Goal: Task Accomplishment & Management: Complete application form

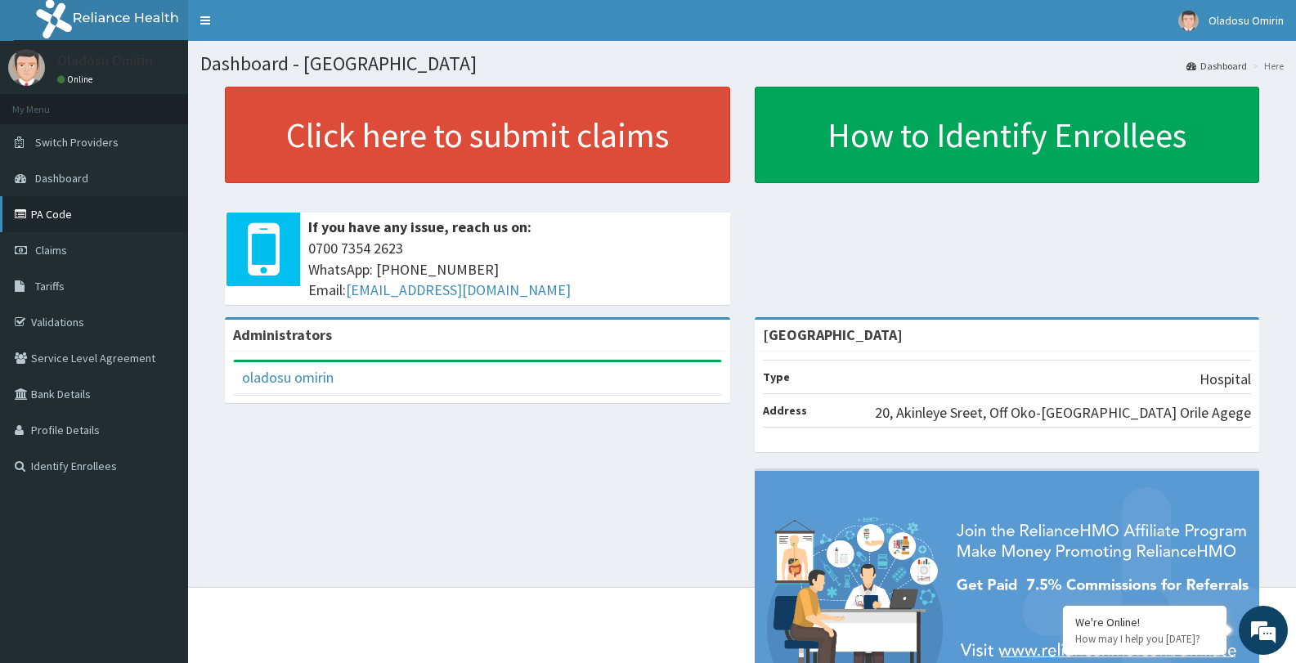
click at [88, 212] on link "PA Code" at bounding box center [94, 214] width 188 height 36
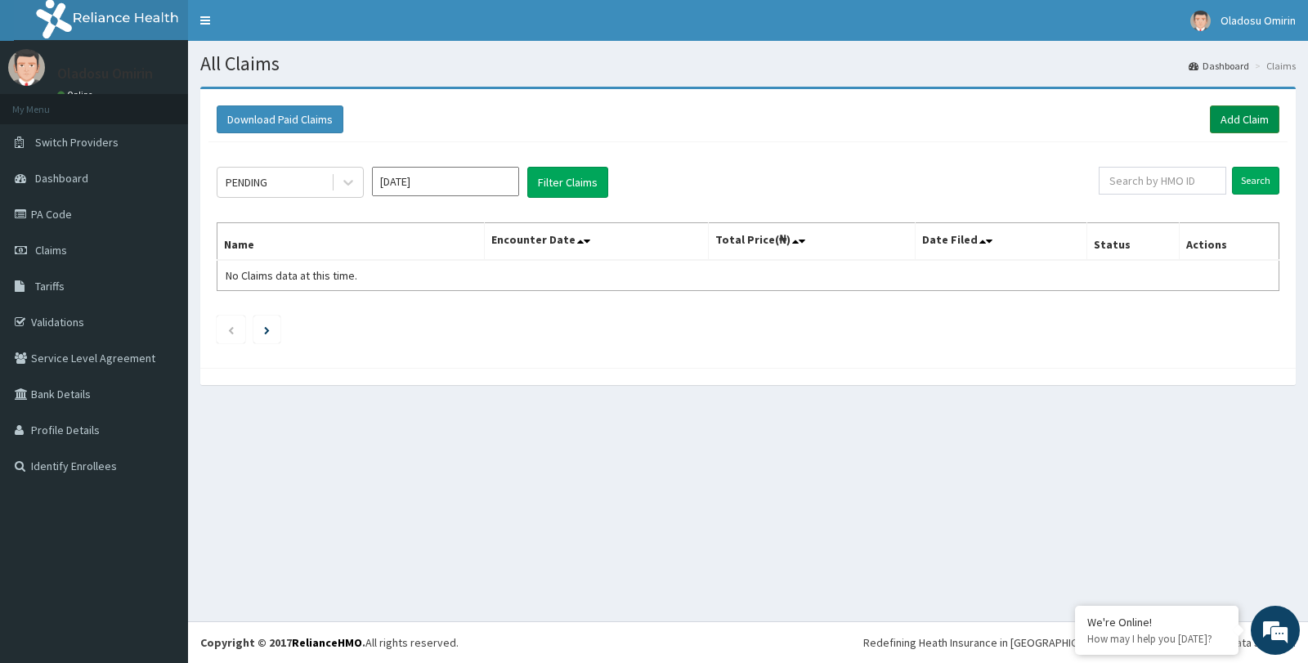
click at [1254, 113] on link "Add Claim" at bounding box center [1245, 119] width 70 height 28
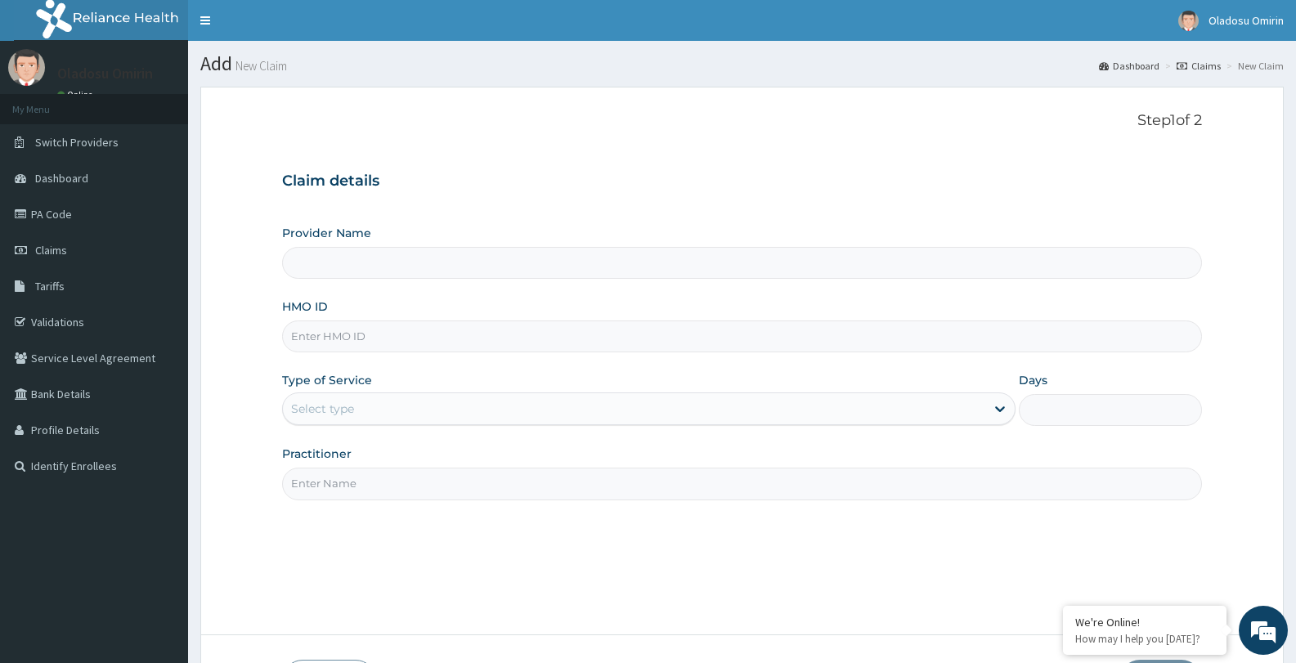
type input "[GEOGRAPHIC_DATA]"
click at [542, 267] on input "[GEOGRAPHIC_DATA]" at bounding box center [742, 263] width 920 height 32
click at [438, 343] on input "HMO ID" at bounding box center [742, 337] width 920 height 32
type input "NRN/10049/A"
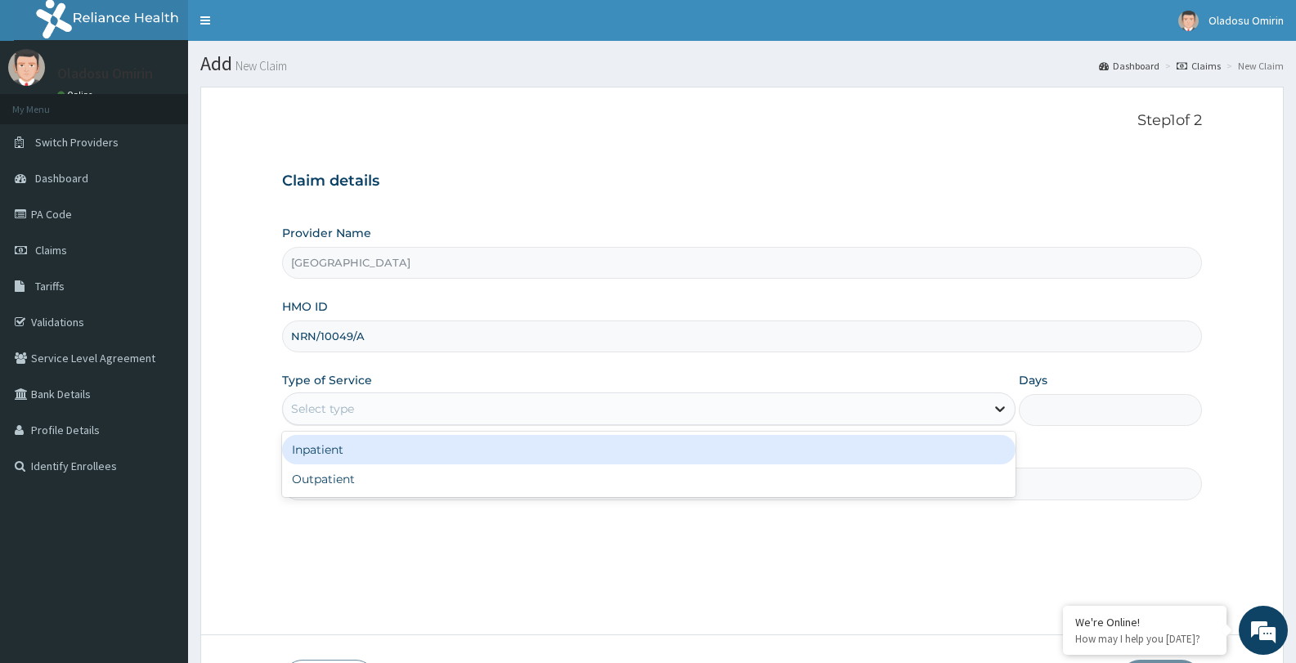
click at [1001, 410] on icon at bounding box center [1000, 410] width 10 height 6
click at [957, 453] on div "Inpatient" at bounding box center [648, 449] width 733 height 29
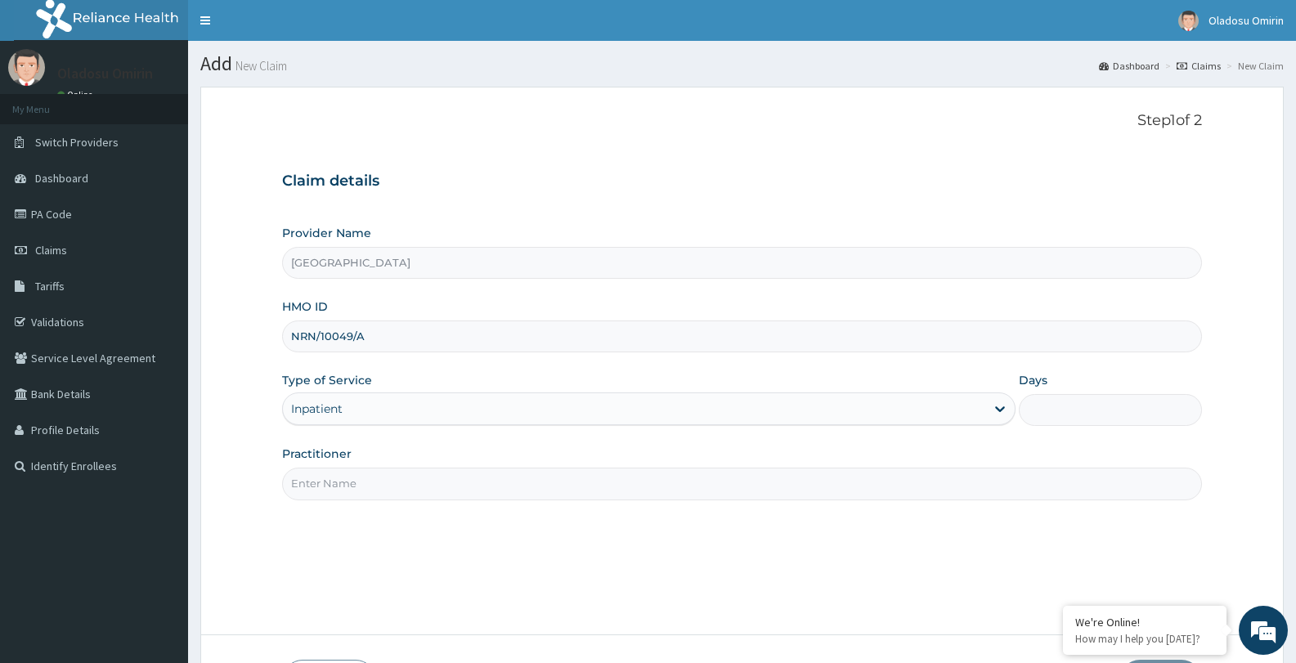
click at [753, 491] on input "Practitioner" at bounding box center [742, 484] width 920 height 32
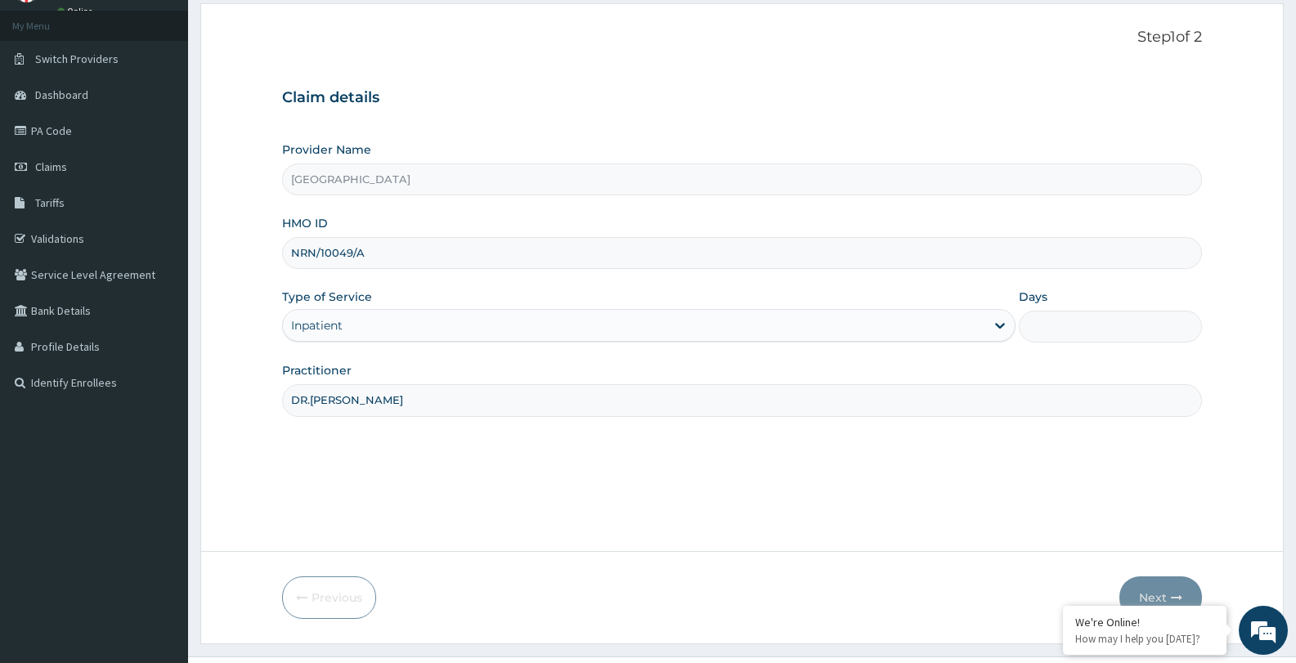
scroll to position [119, 0]
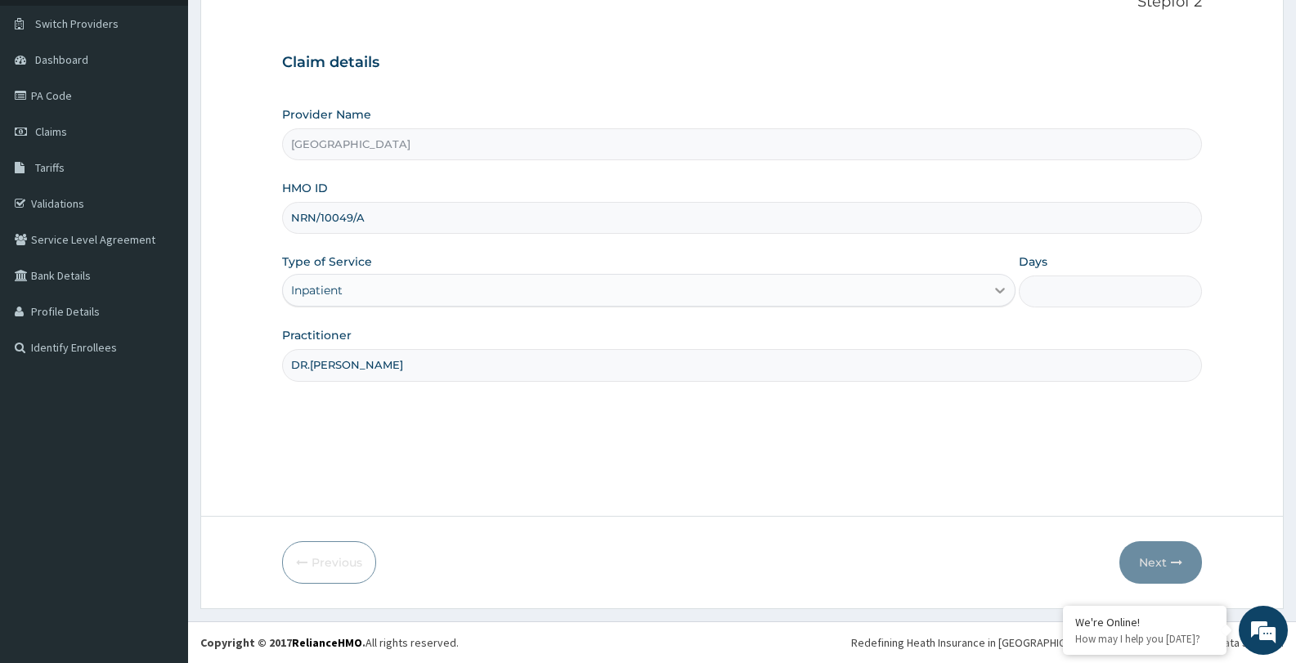
type input "DR.[PERSON_NAME]"
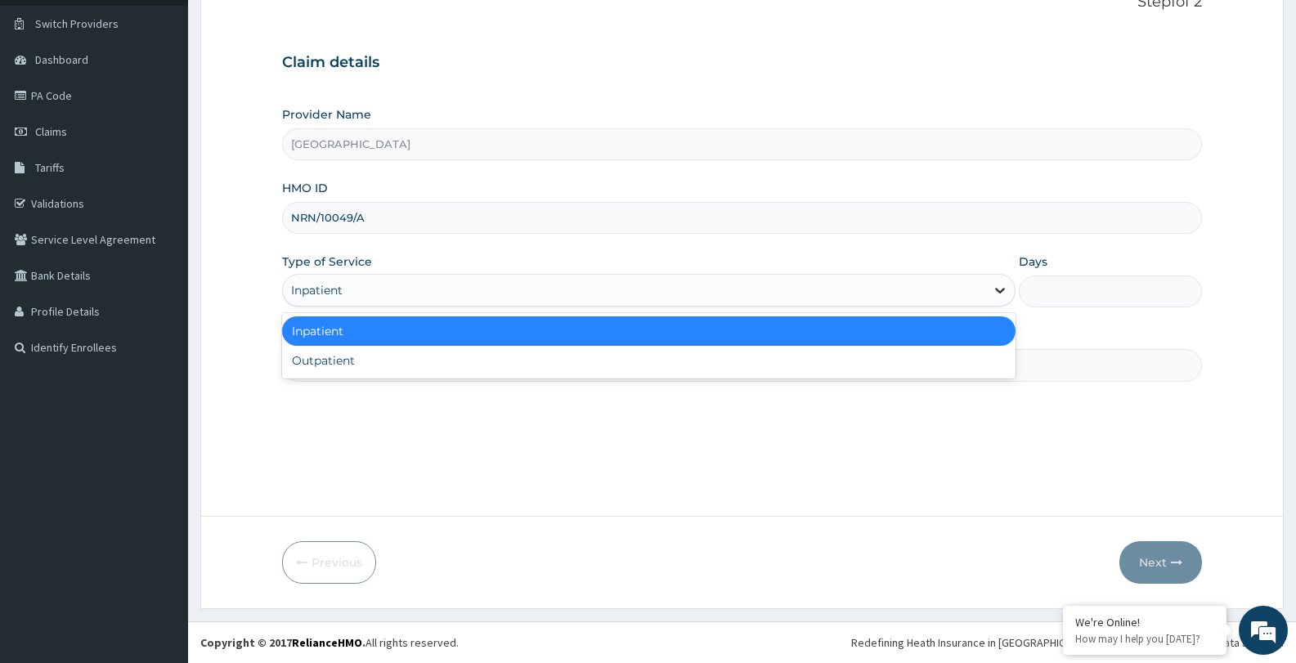
click at [1000, 289] on icon at bounding box center [1000, 290] width 16 height 16
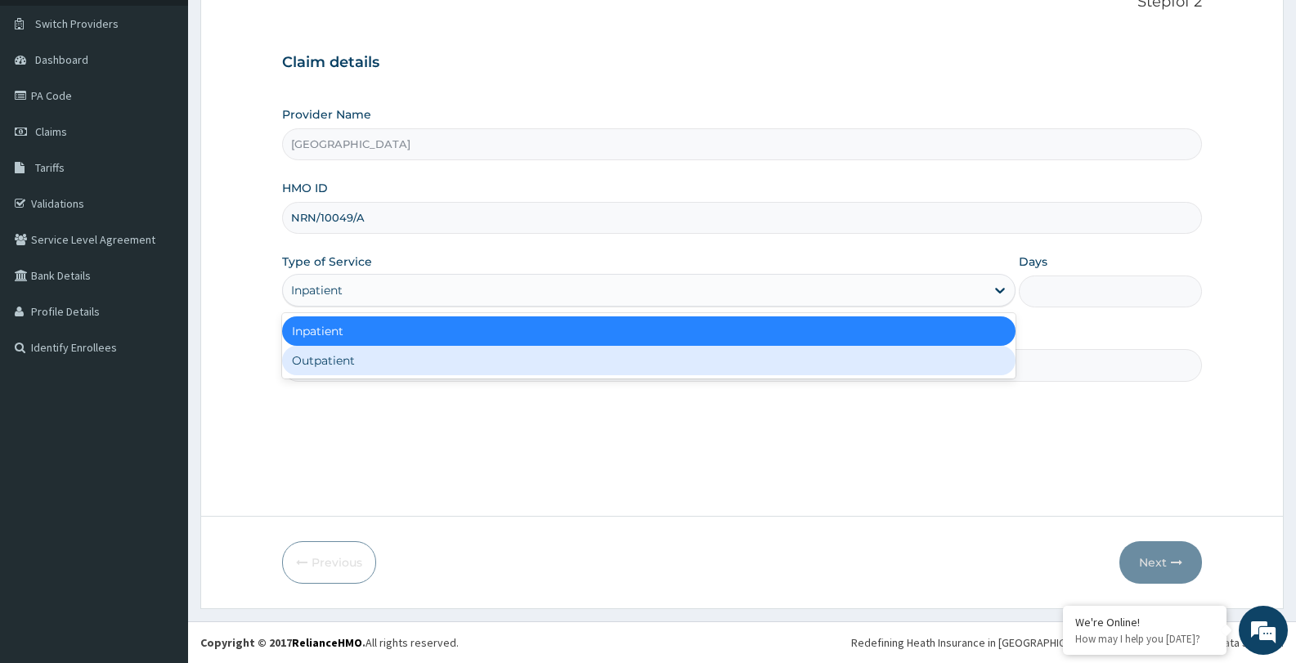
click at [975, 402] on div "Step 1 of 2 Claim details Provider Name [GEOGRAPHIC_DATA] HMO ID NRN/10049/A Ty…" at bounding box center [742, 241] width 920 height 497
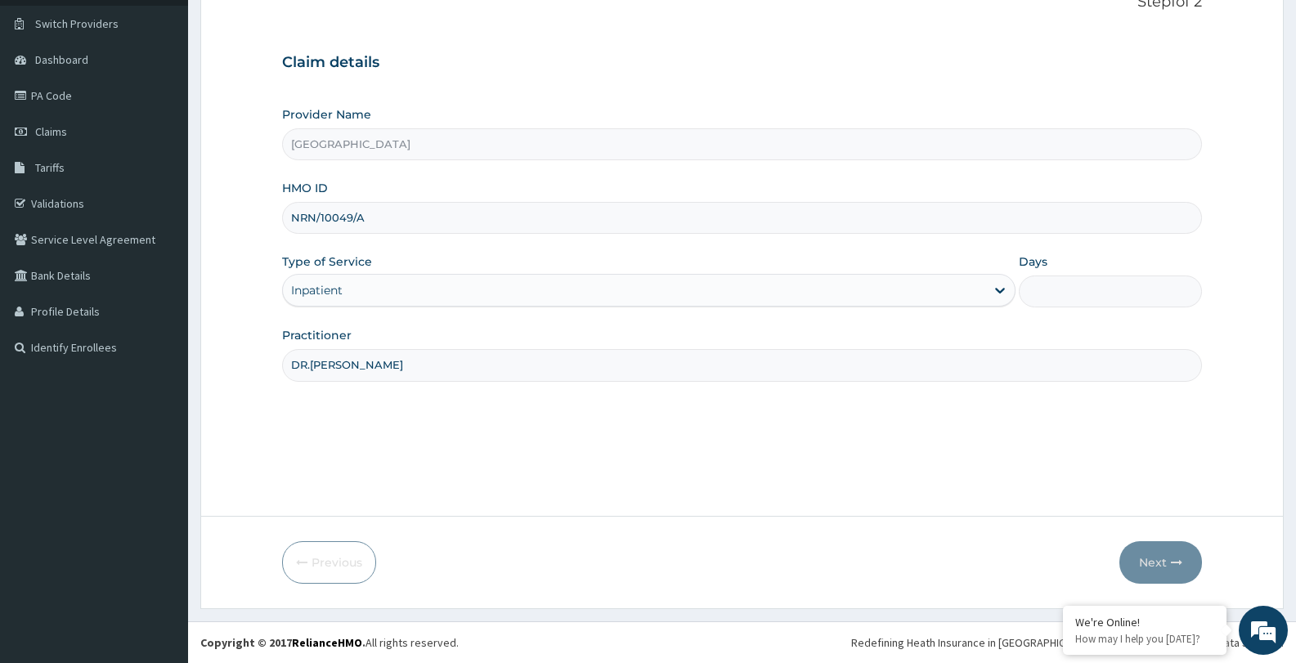
click at [1134, 290] on input "Days" at bounding box center [1110, 292] width 183 height 32
type input "3"
click at [1143, 560] on button "Next" at bounding box center [1161, 562] width 83 height 43
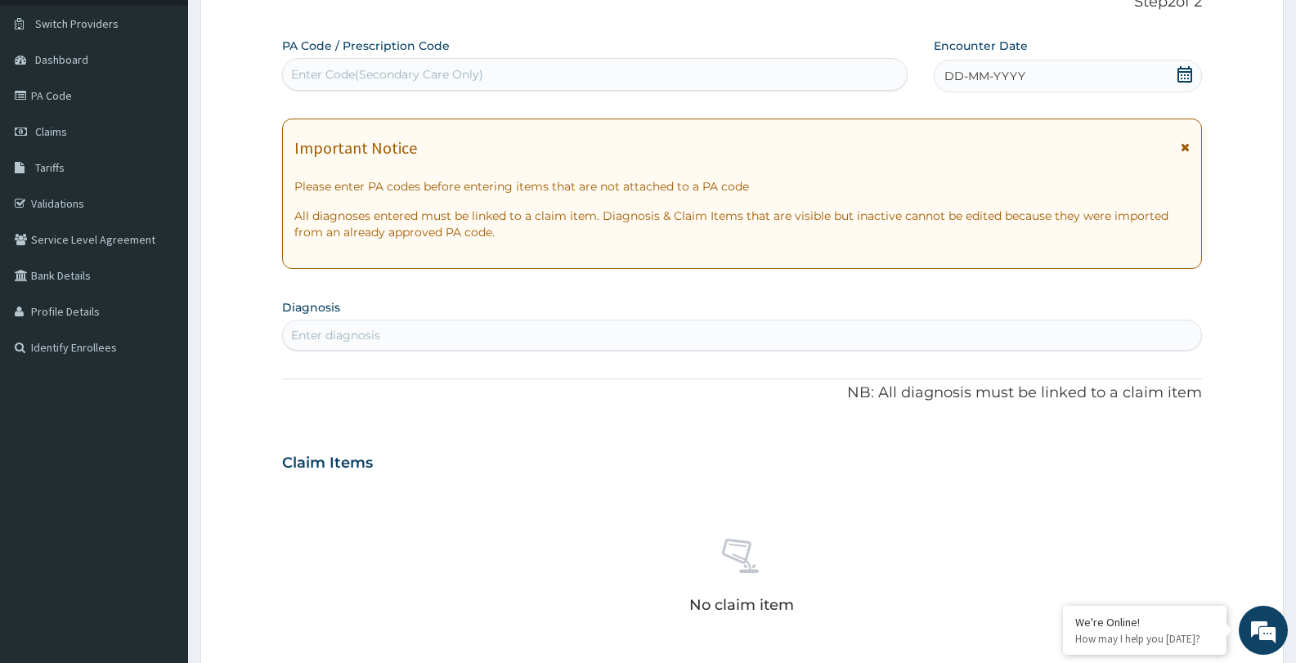
click at [478, 336] on div "Enter diagnosis" at bounding box center [742, 335] width 918 height 26
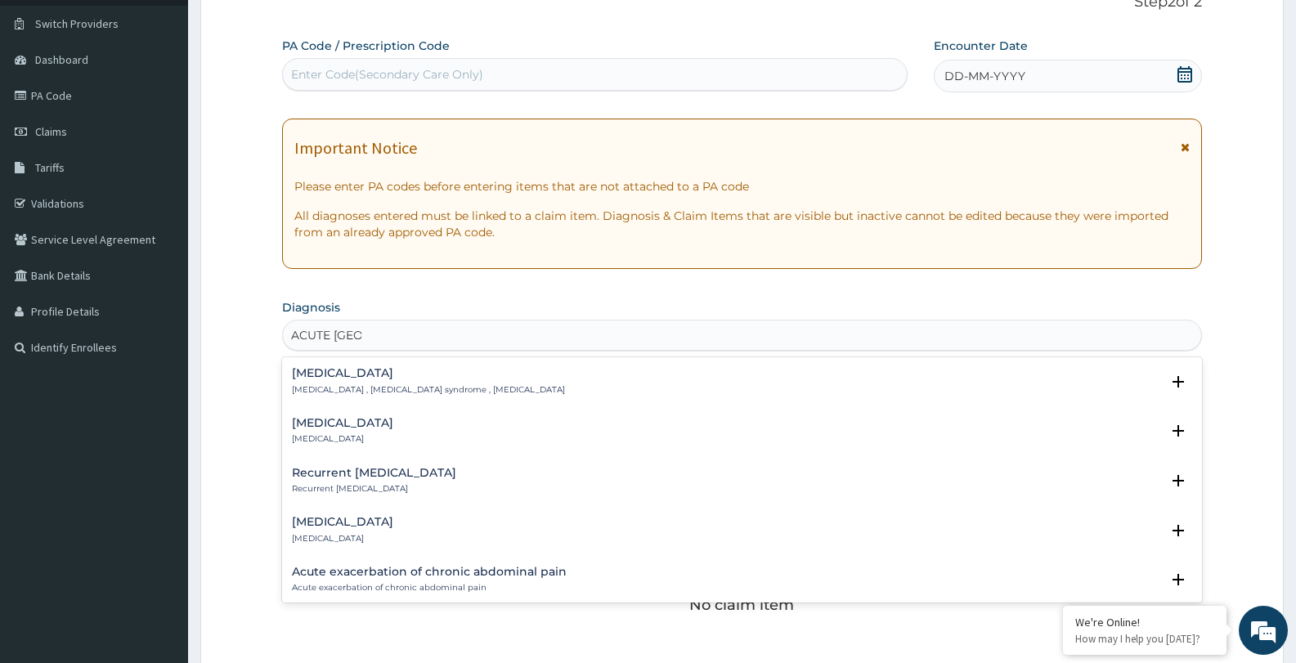
type input "ACUTE ABDO"
click at [454, 384] on p "[MEDICAL_DATA] , [MEDICAL_DATA] syndrome , [MEDICAL_DATA]" at bounding box center [428, 389] width 273 height 11
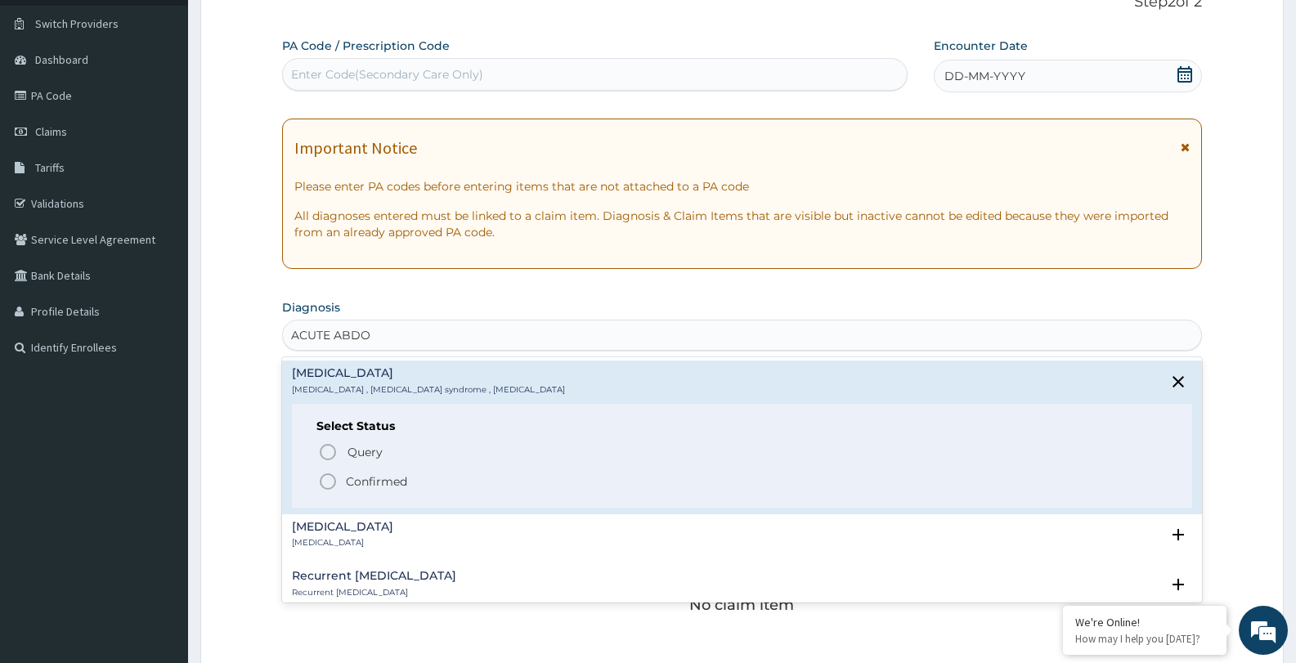
click at [329, 475] on icon "status option filled" at bounding box center [328, 482] width 20 height 20
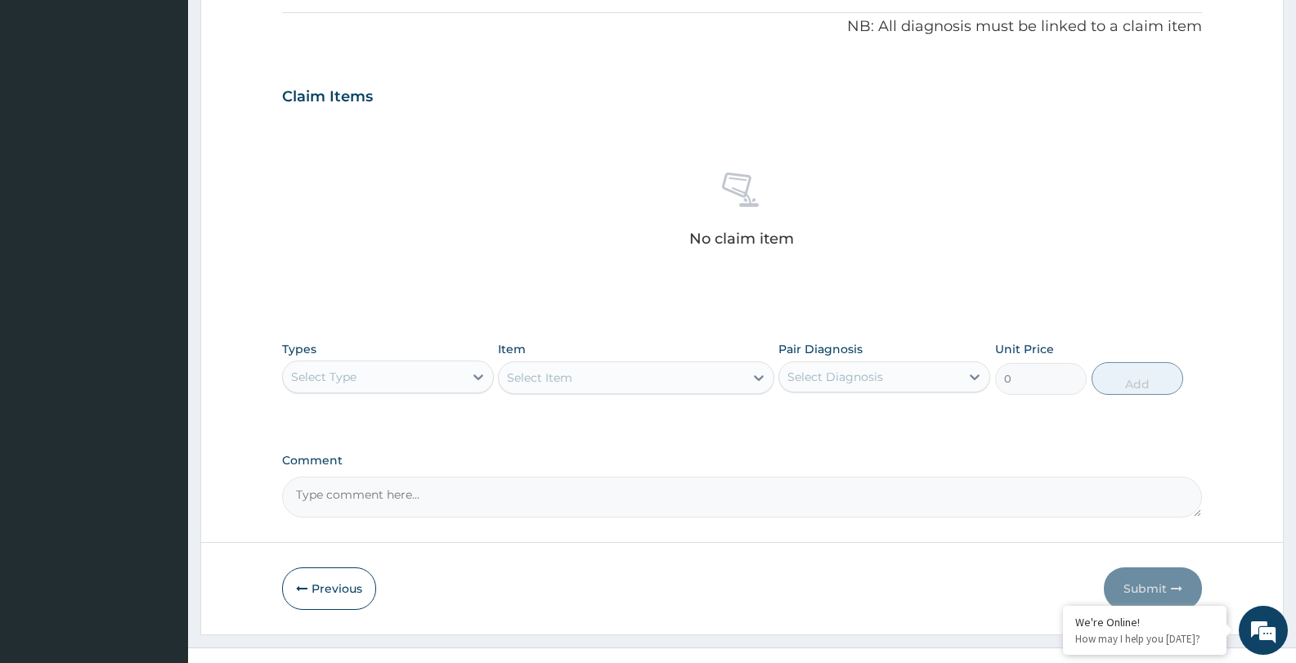
scroll to position [516, 0]
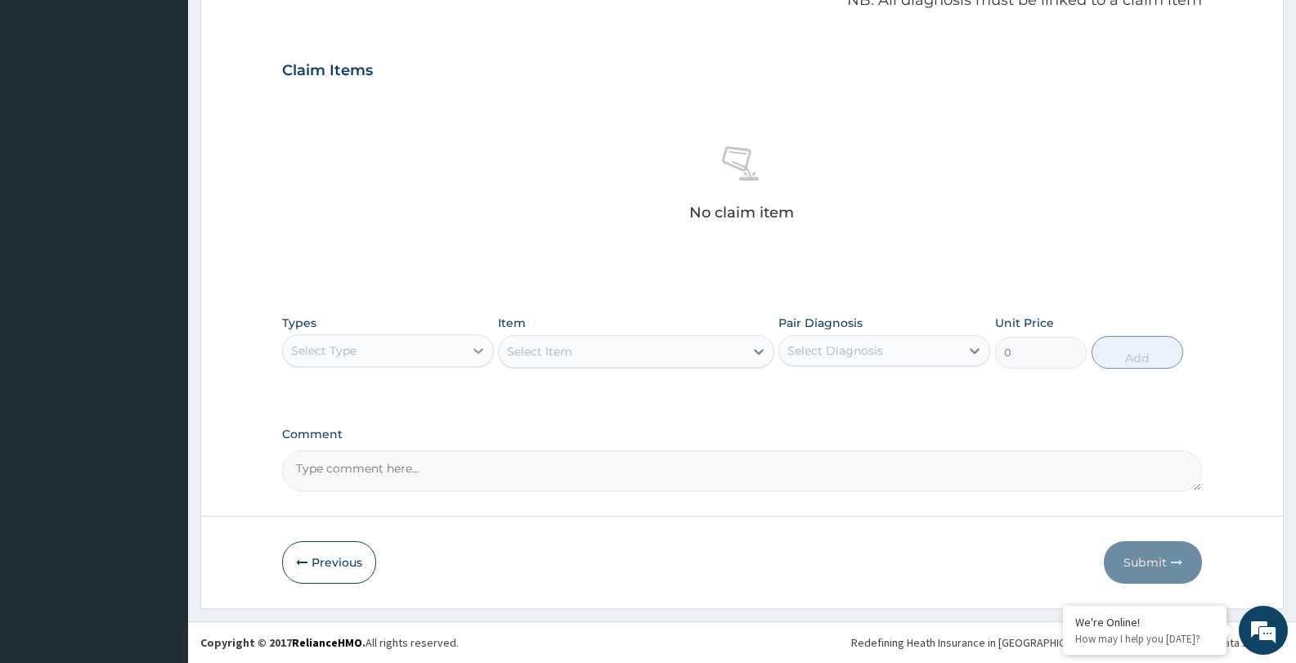
click at [477, 345] on icon at bounding box center [478, 351] width 16 height 16
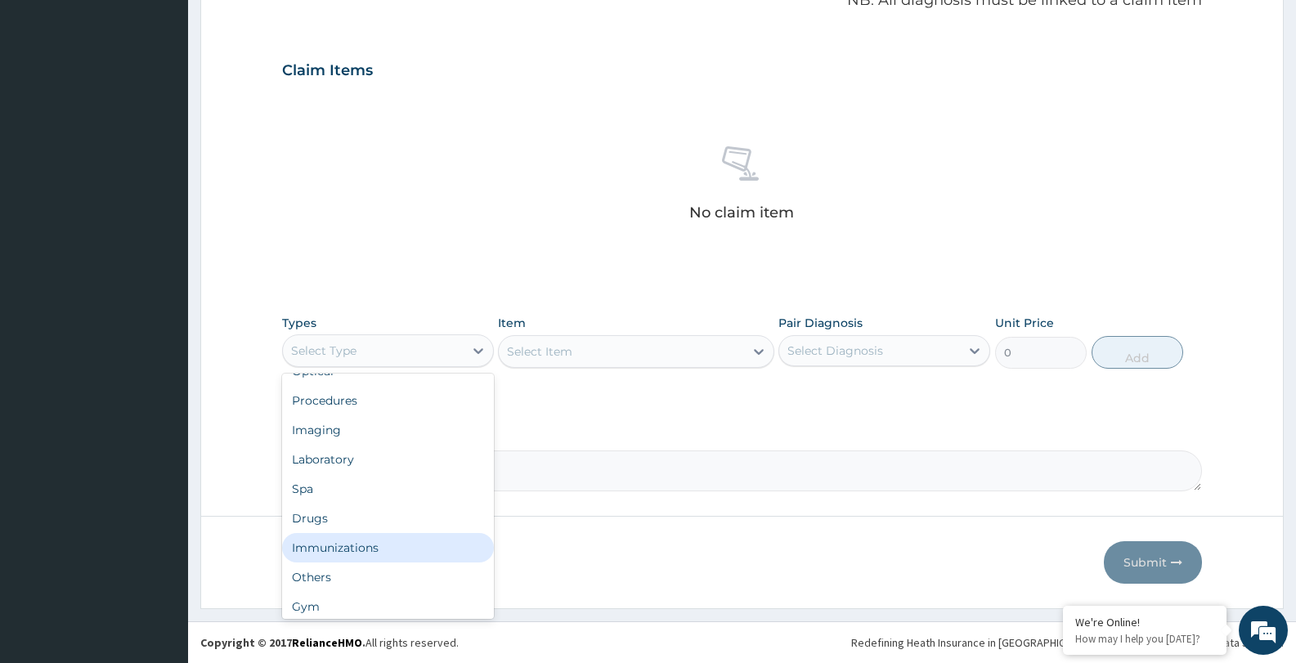
scroll to position [56, 0]
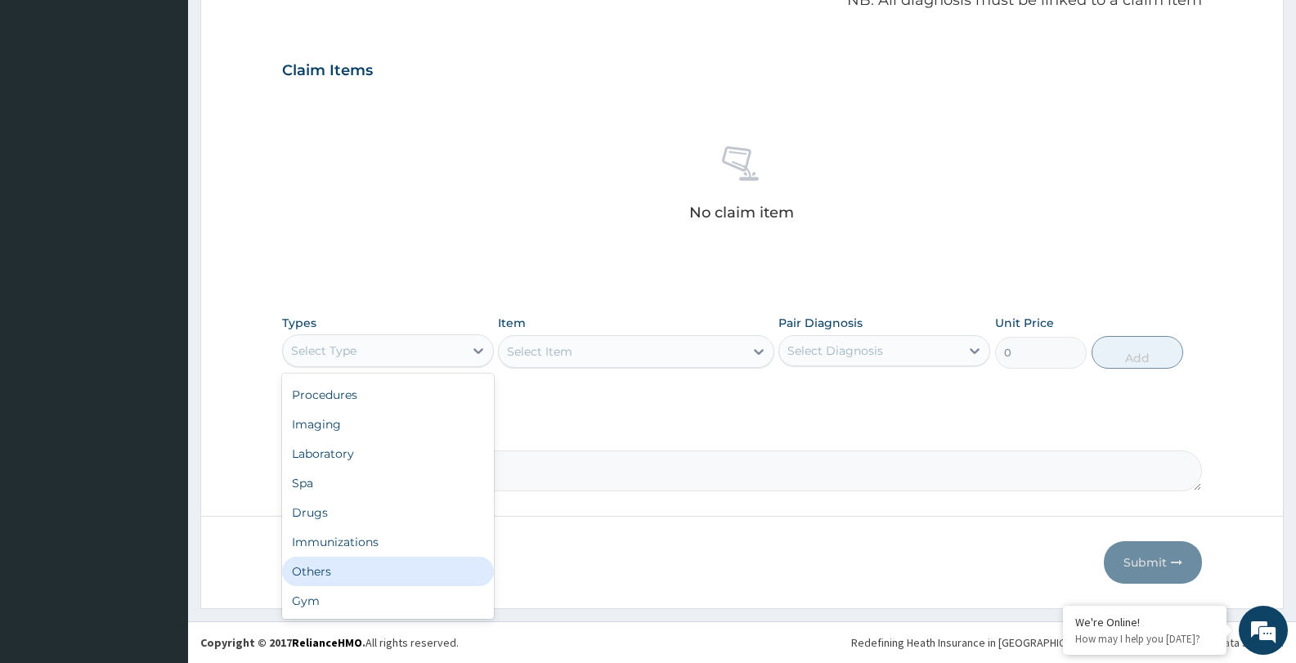
click at [449, 571] on div "Others" at bounding box center [388, 571] width 212 height 29
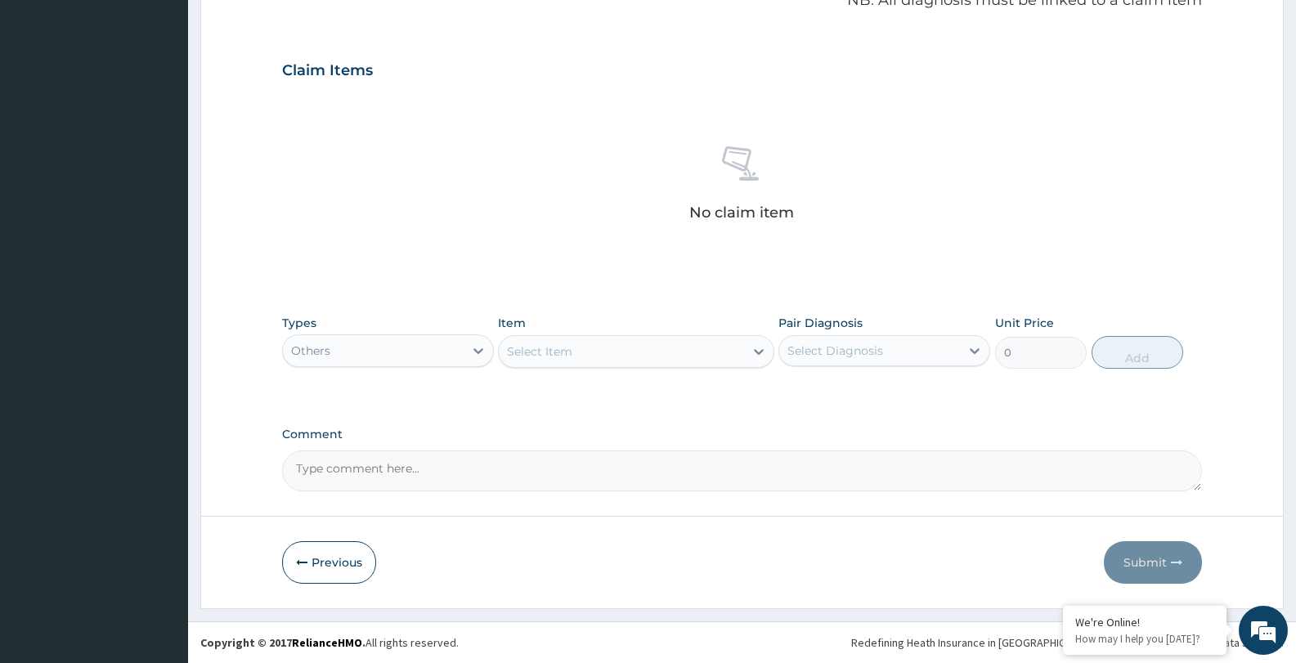
click at [655, 350] on div "Select Item" at bounding box center [621, 352] width 245 height 26
type input "F"
click at [752, 351] on icon at bounding box center [759, 351] width 16 height 16
click at [757, 348] on icon at bounding box center [759, 351] width 16 height 16
click at [761, 347] on icon at bounding box center [759, 351] width 16 height 16
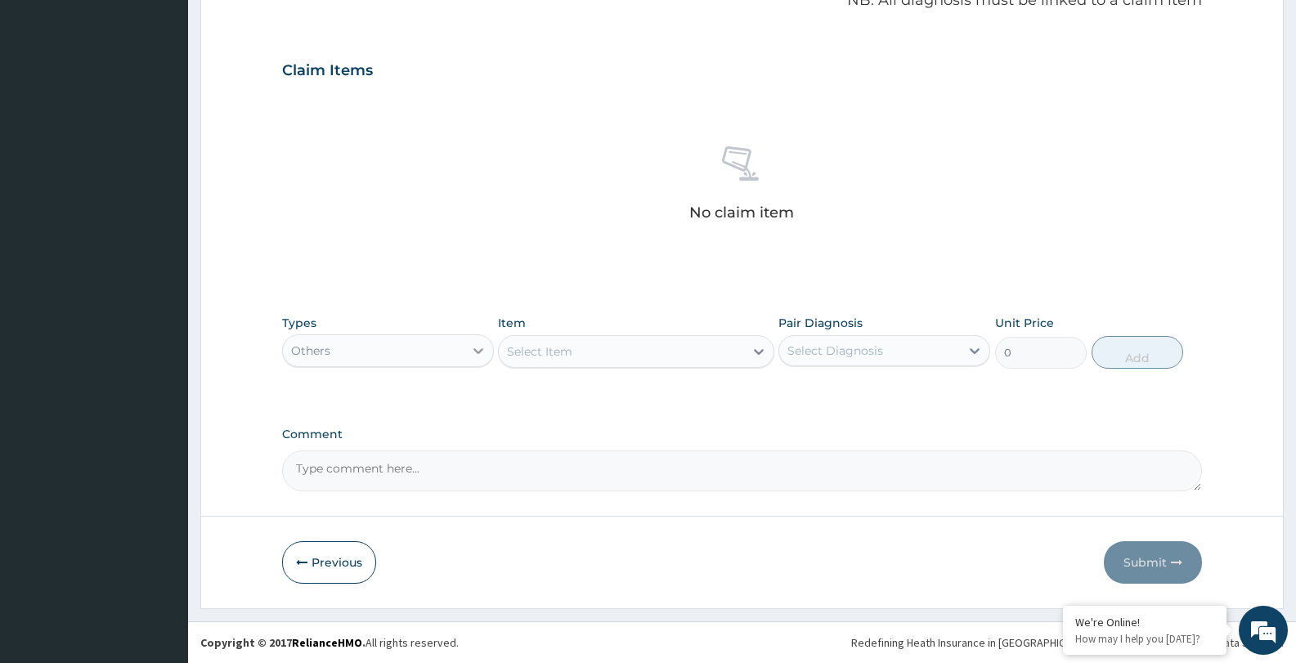
click at [478, 352] on icon at bounding box center [478, 351] width 10 height 6
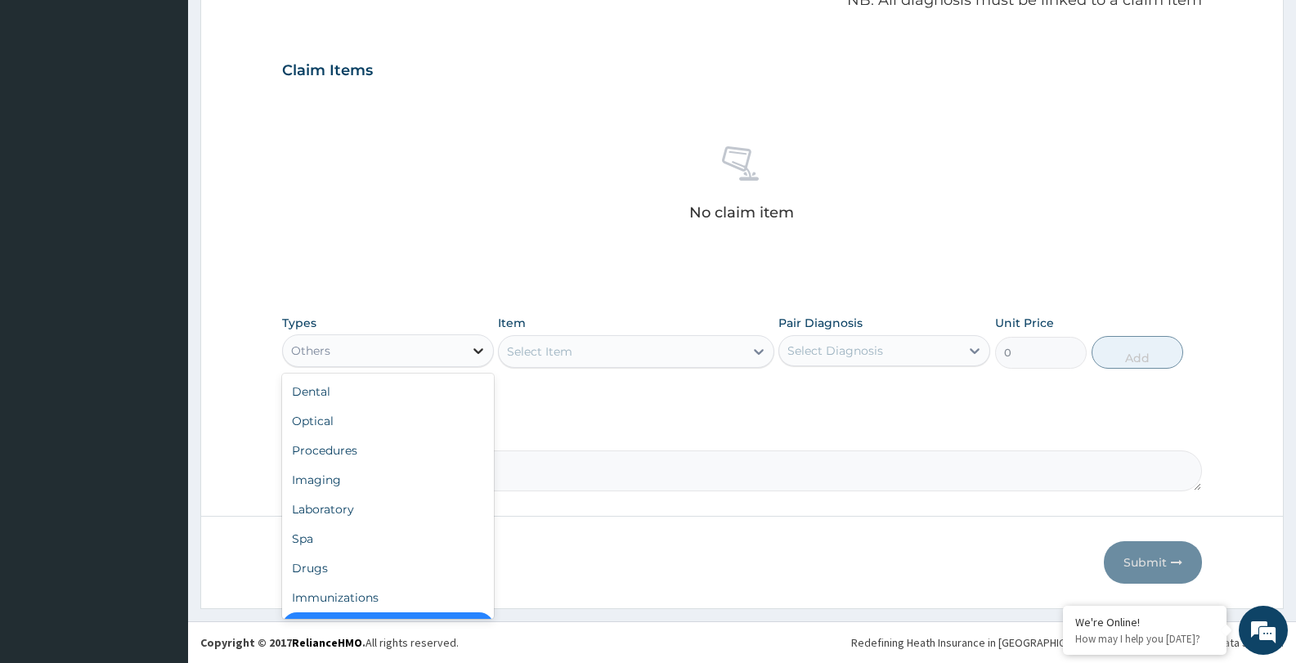
scroll to position [33, 0]
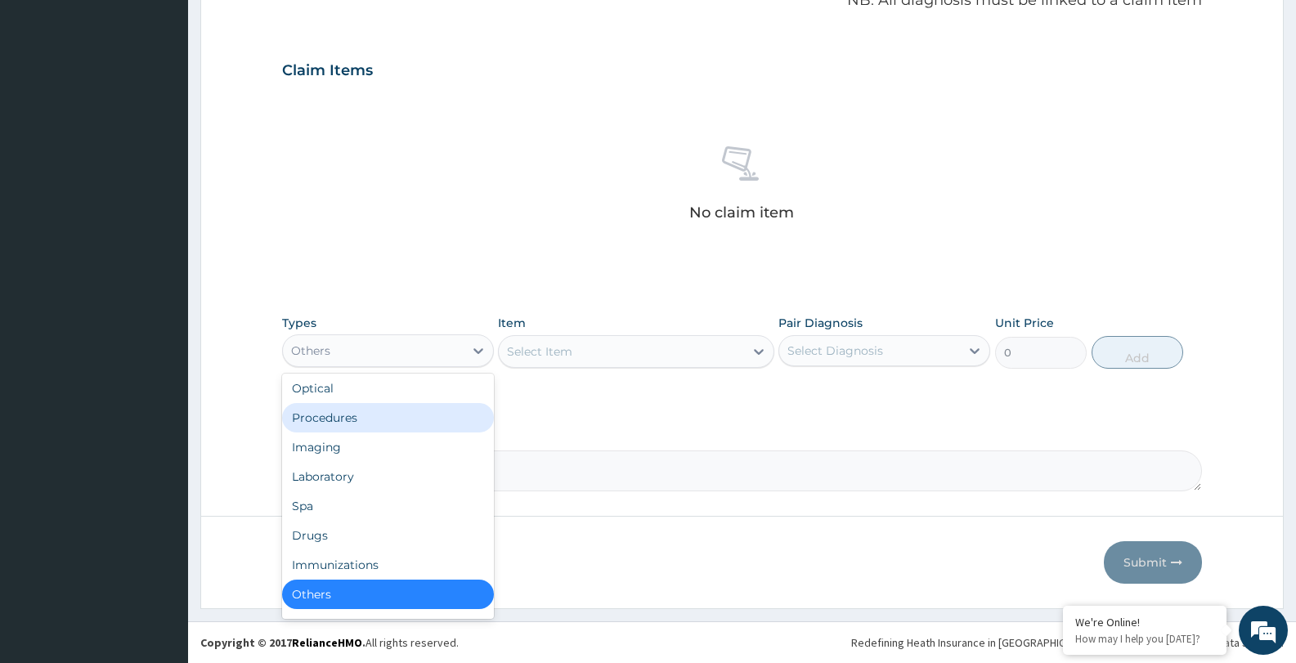
click at [465, 413] on div "Procedures" at bounding box center [388, 417] width 212 height 29
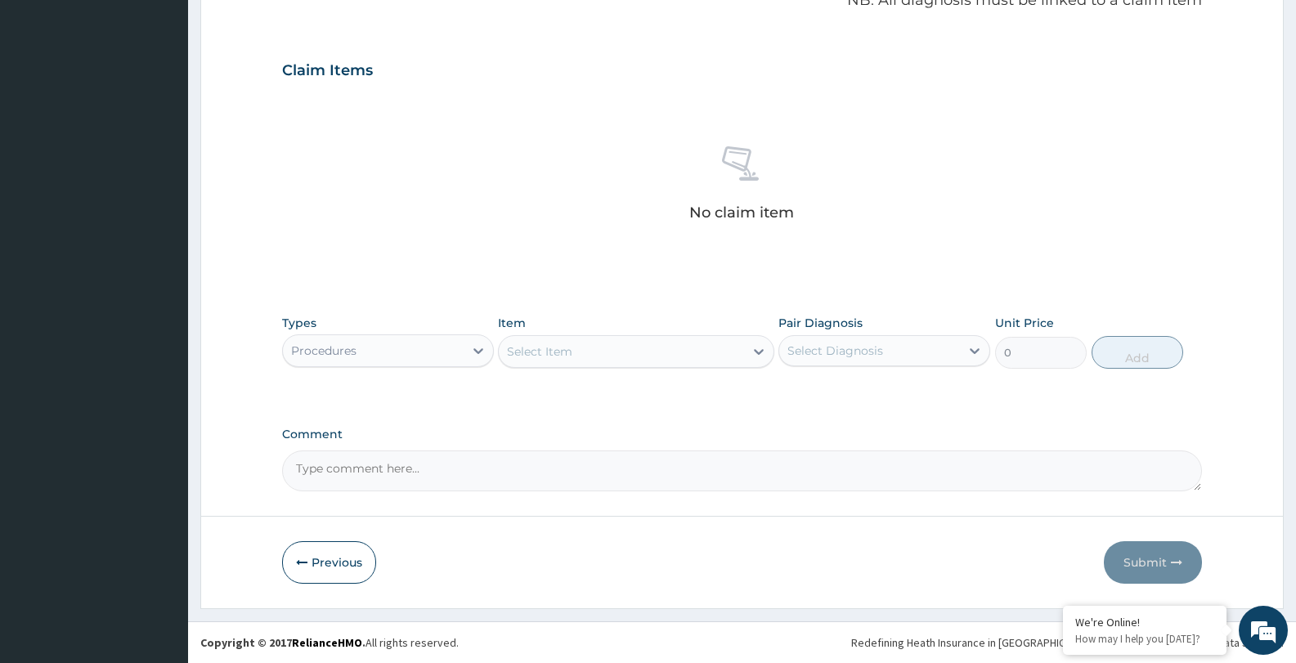
click at [662, 347] on div "Select Item" at bounding box center [621, 352] width 245 height 26
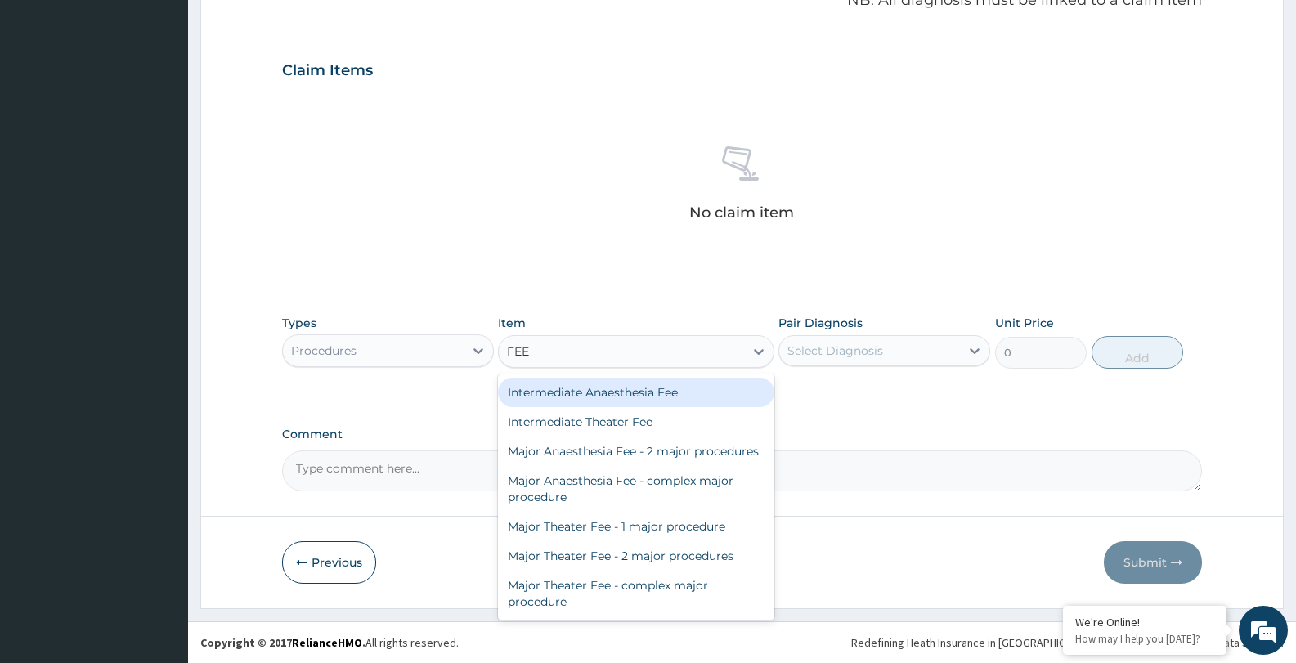
type input "FEED"
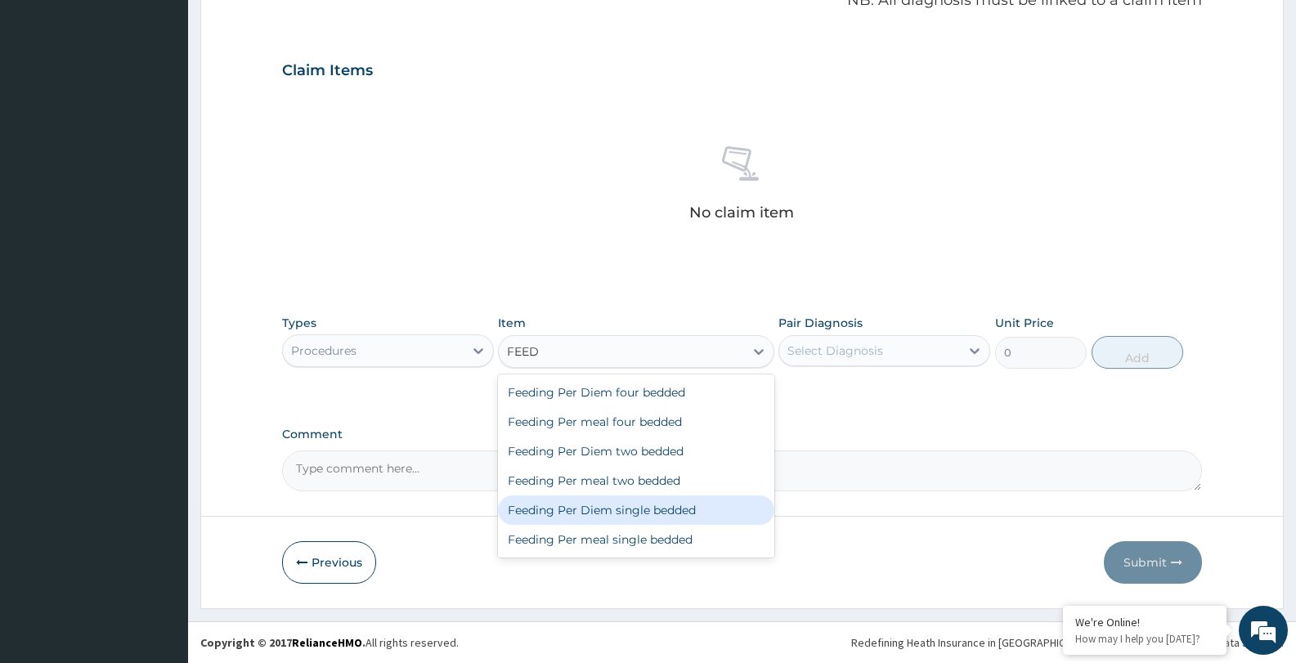
click at [726, 506] on div "Feeding Per Diem single bedded" at bounding box center [636, 510] width 276 height 29
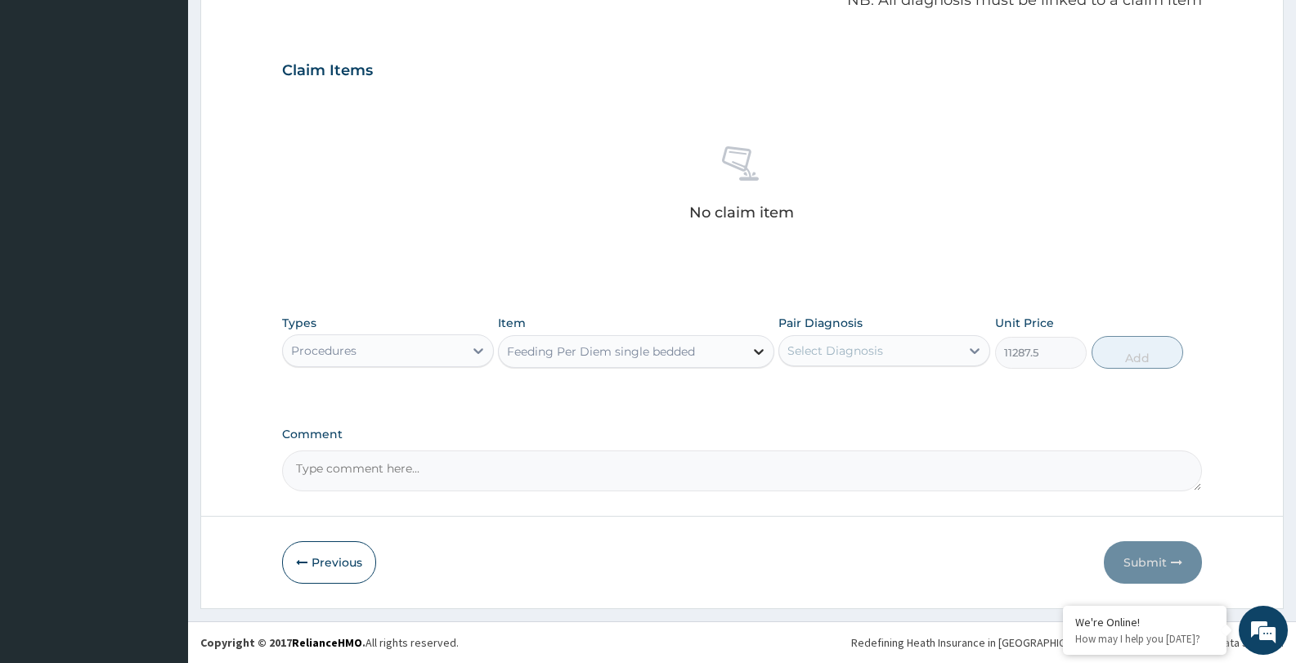
click at [756, 345] on icon at bounding box center [759, 351] width 16 height 16
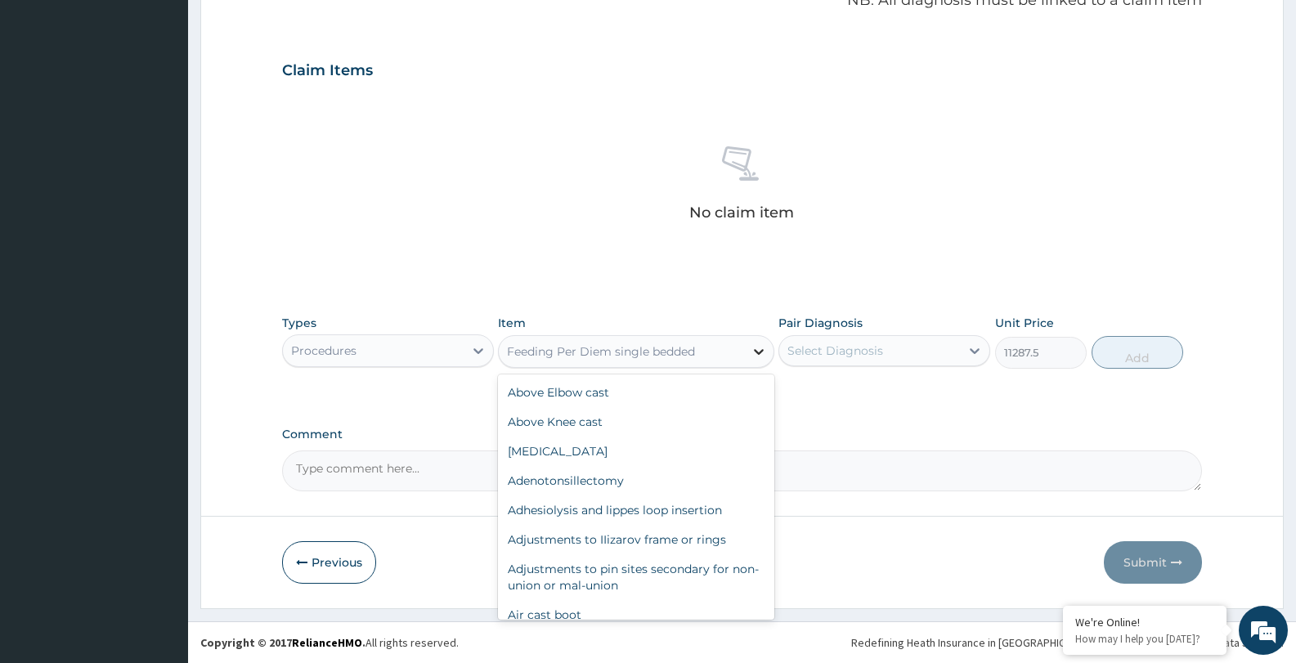
scroll to position [14288, 0]
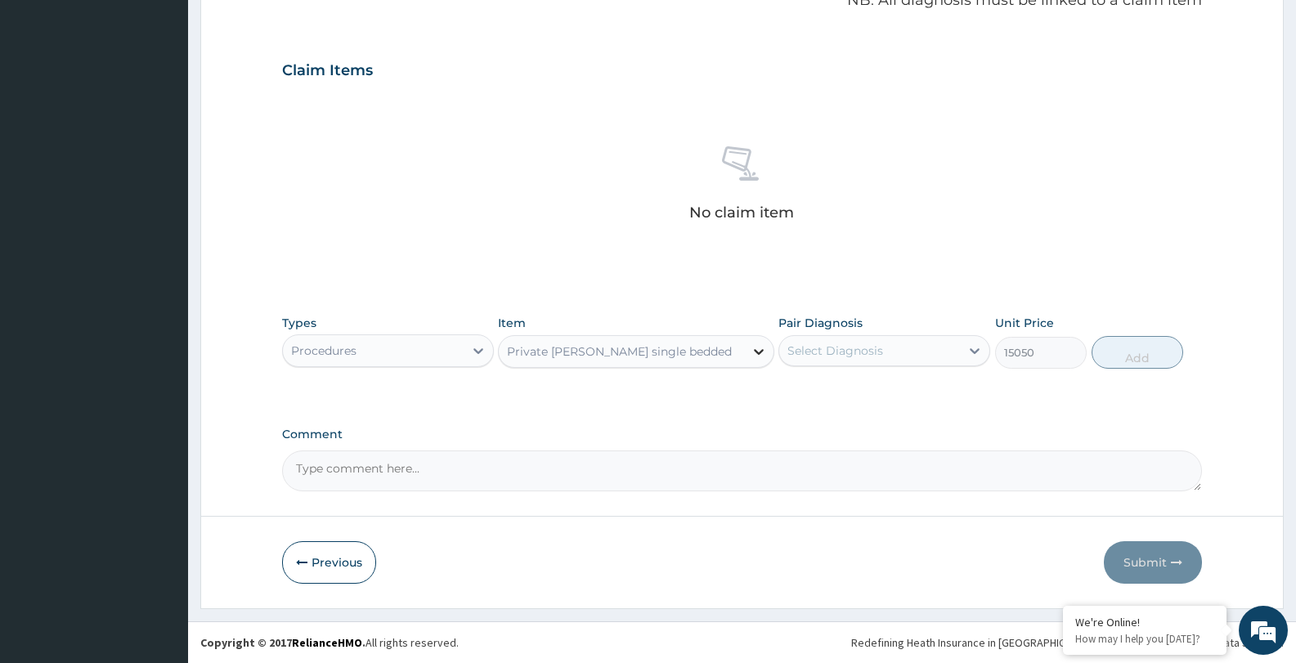
click at [757, 348] on icon at bounding box center [759, 351] width 16 height 16
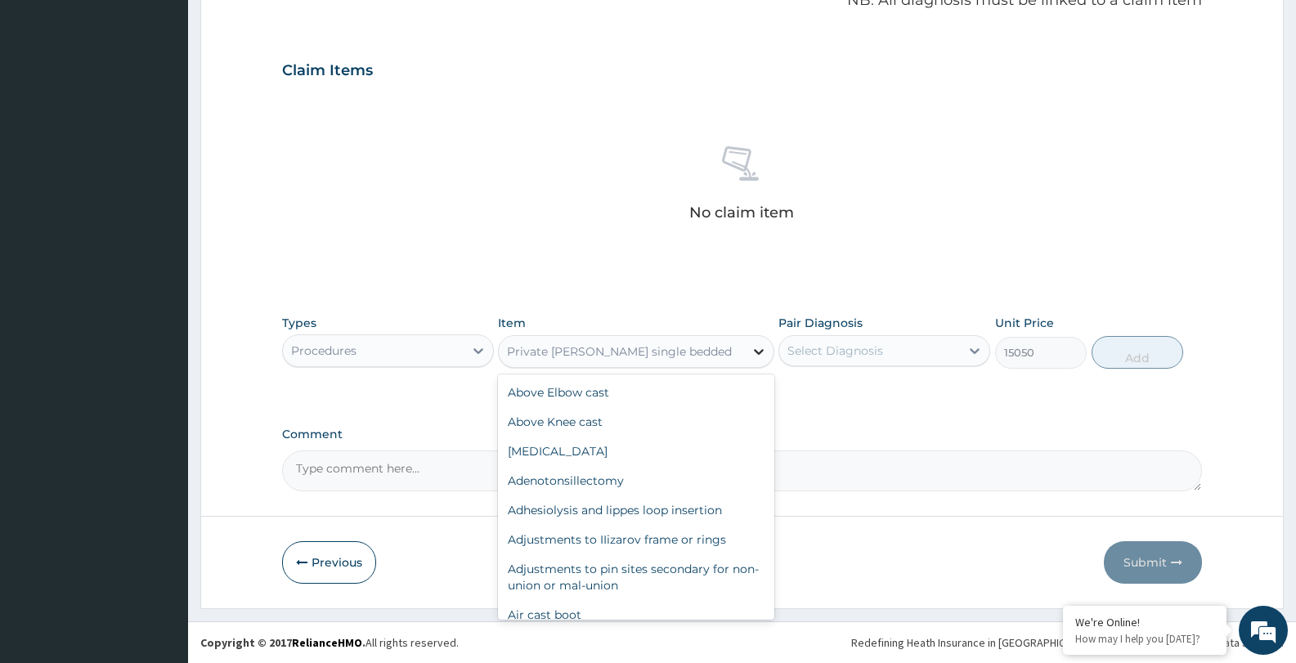
scroll to position [14141, 0]
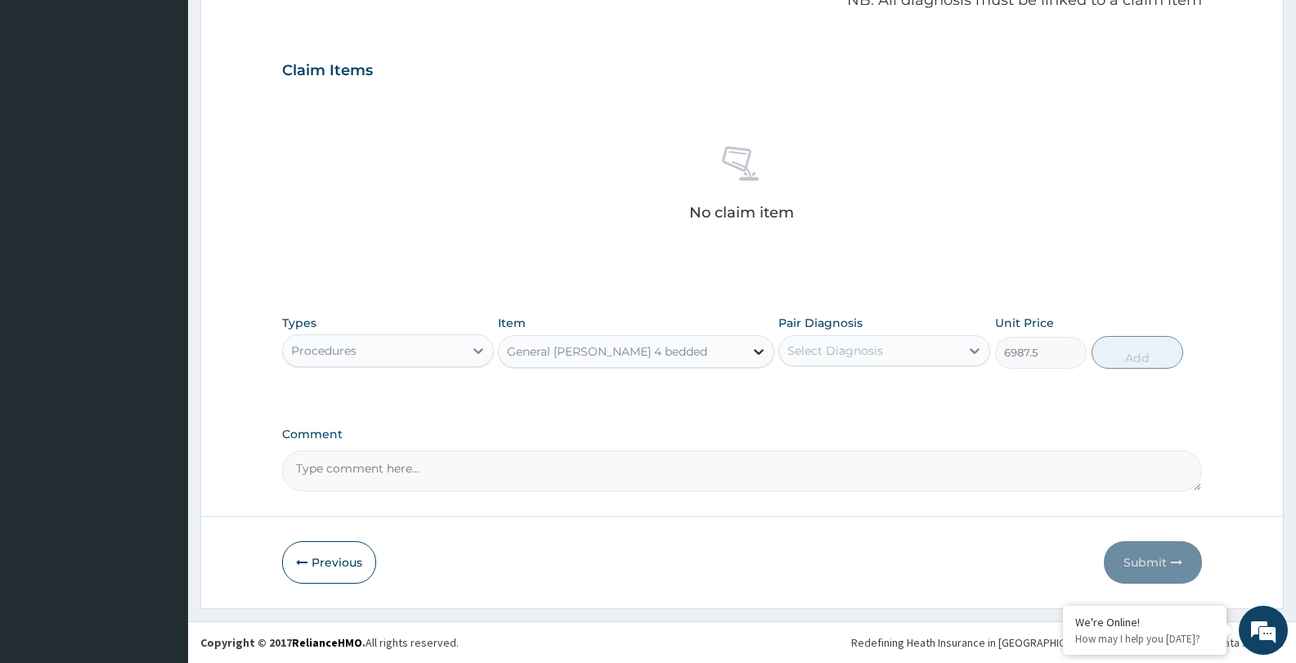
click at [764, 347] on icon at bounding box center [759, 351] width 16 height 16
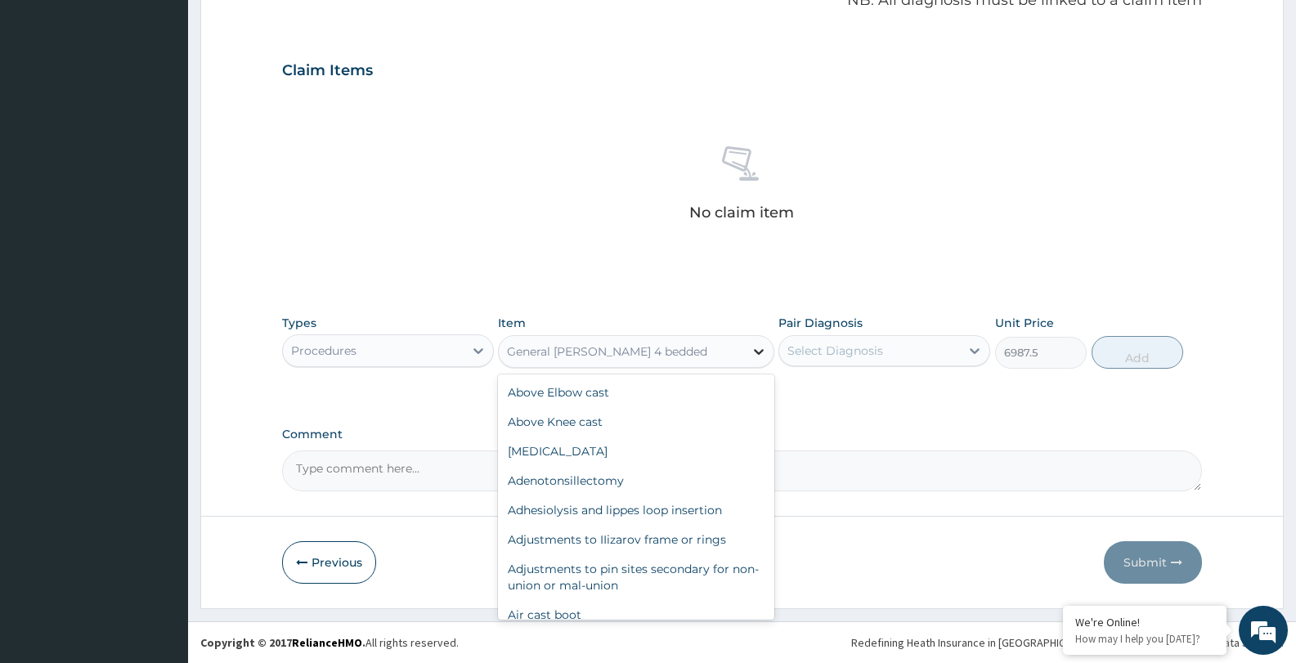
scroll to position [14082, 0]
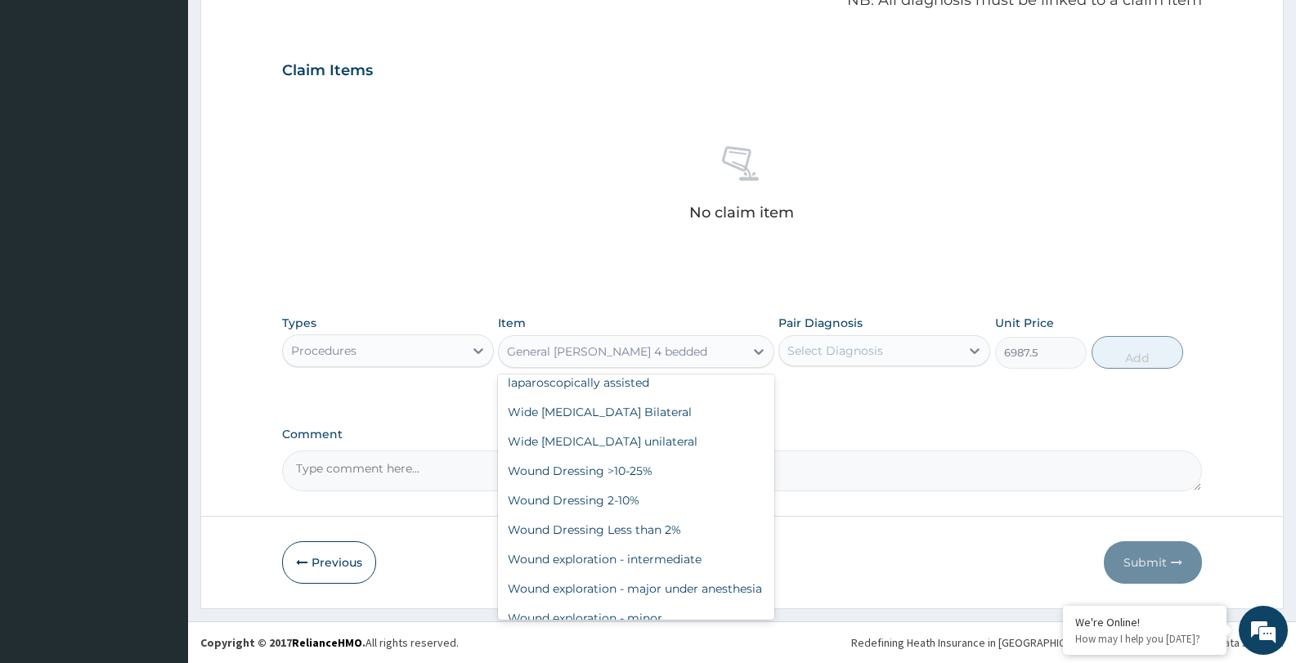
type input "2150"
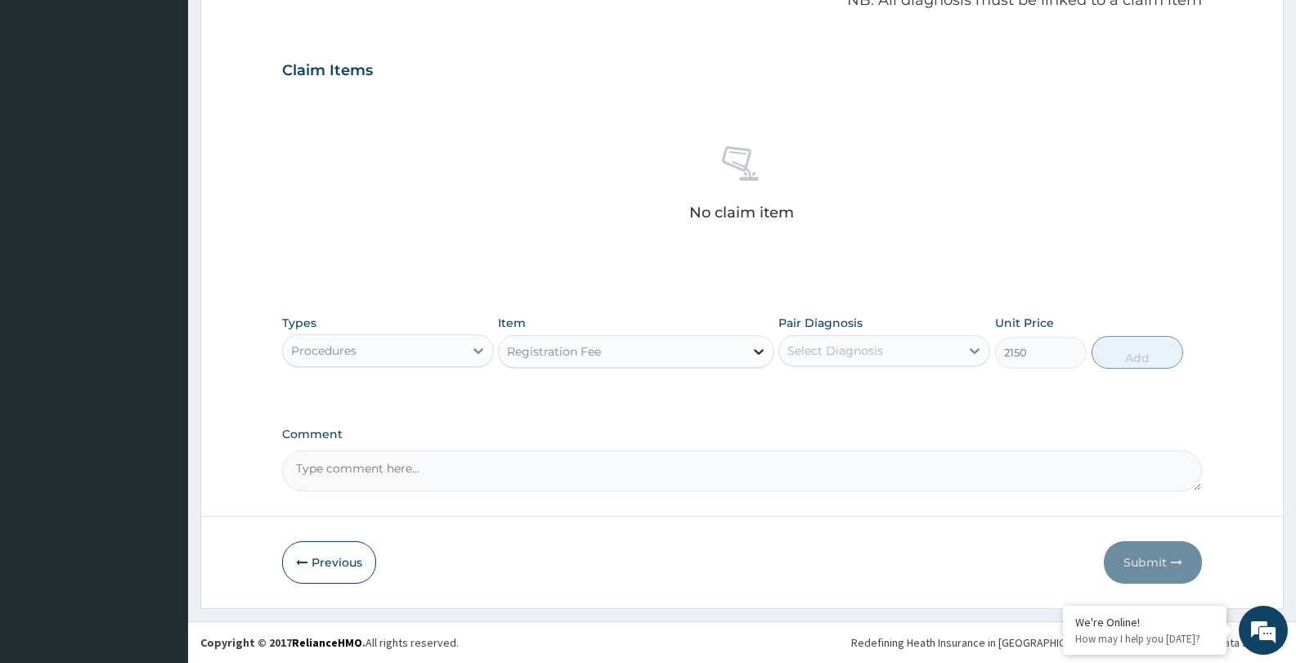
click at [759, 347] on icon at bounding box center [759, 351] width 16 height 16
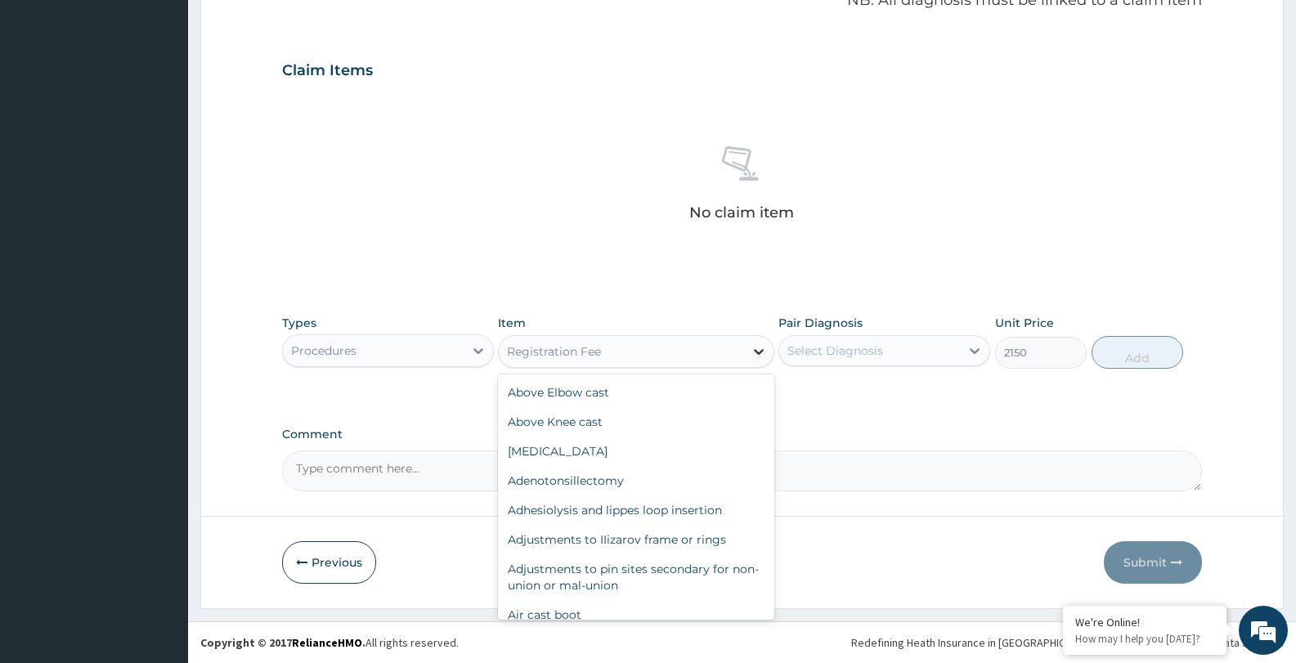
scroll to position [13994, 0]
